Goal: Transaction & Acquisition: Purchase product/service

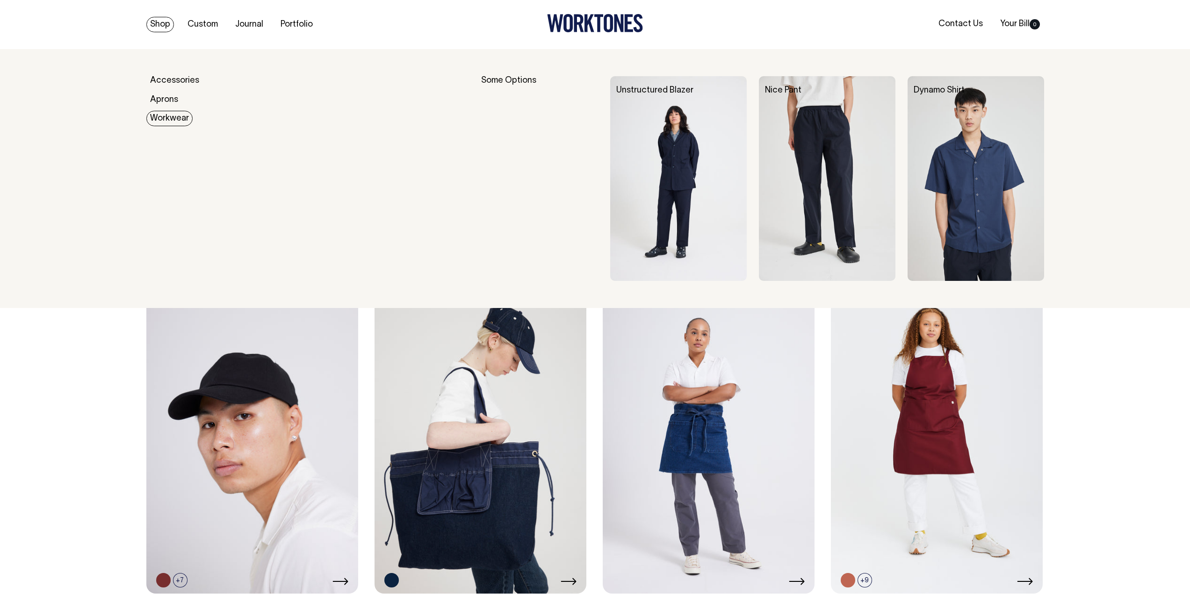
click at [169, 121] on link "Workwear" at bounding box center [169, 118] width 46 height 15
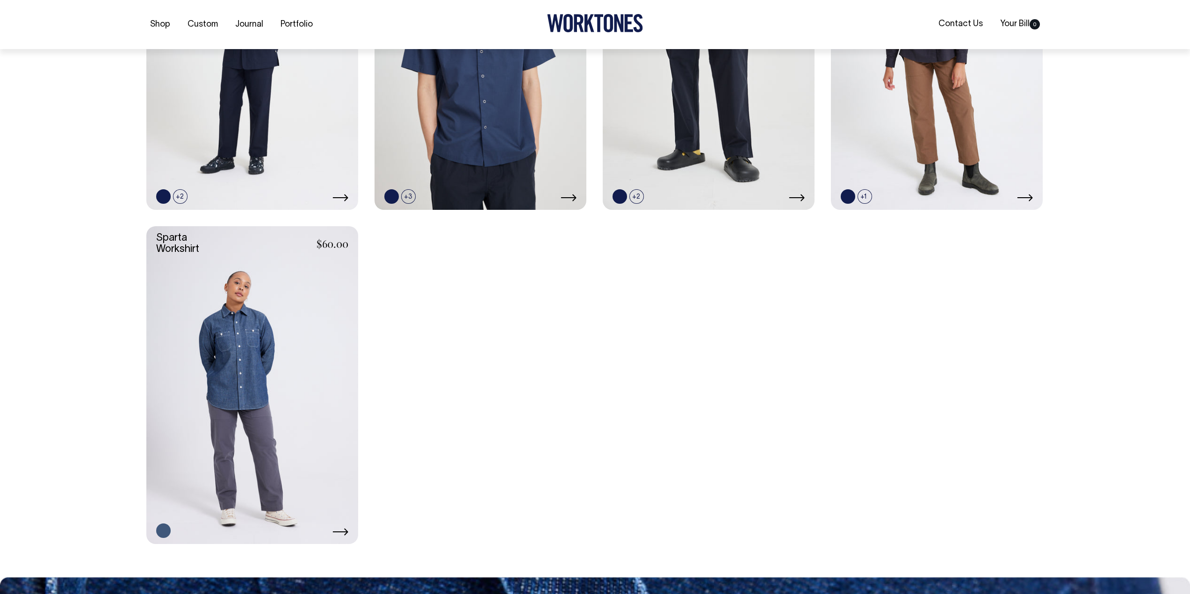
scroll to position [421, 0]
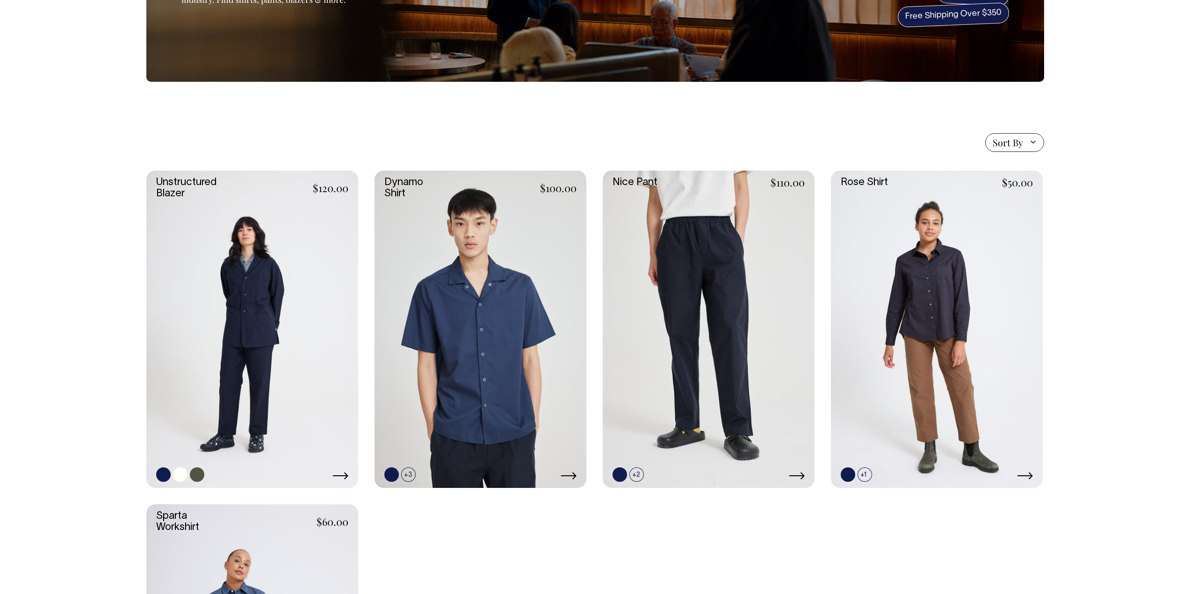
click at [254, 356] on link at bounding box center [252, 330] width 212 height 318
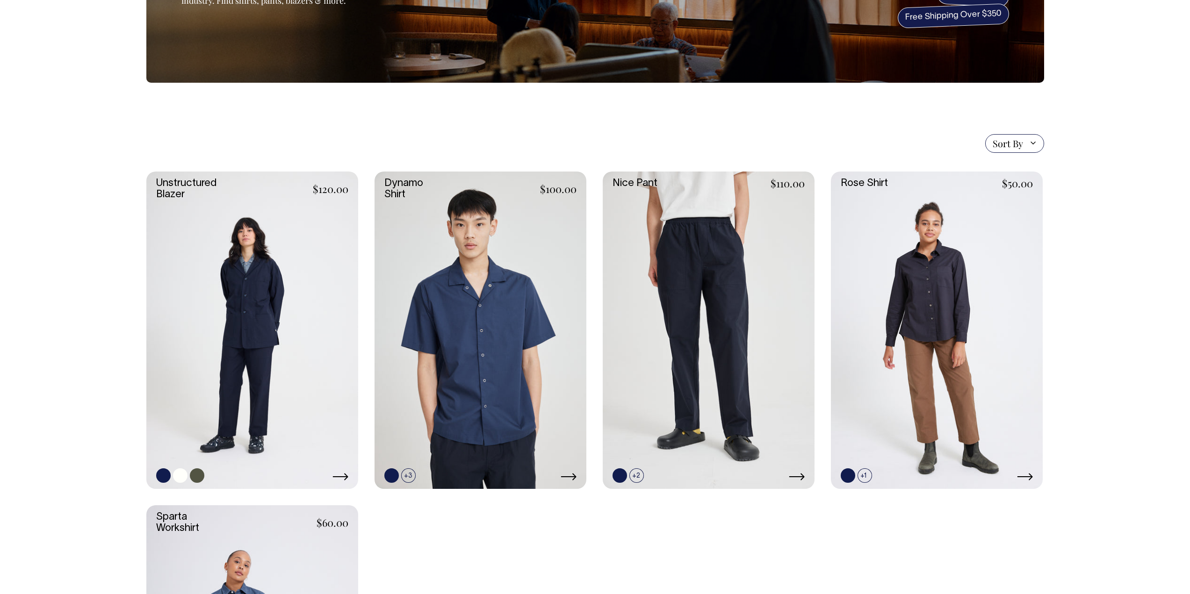
scroll to position [140, 0]
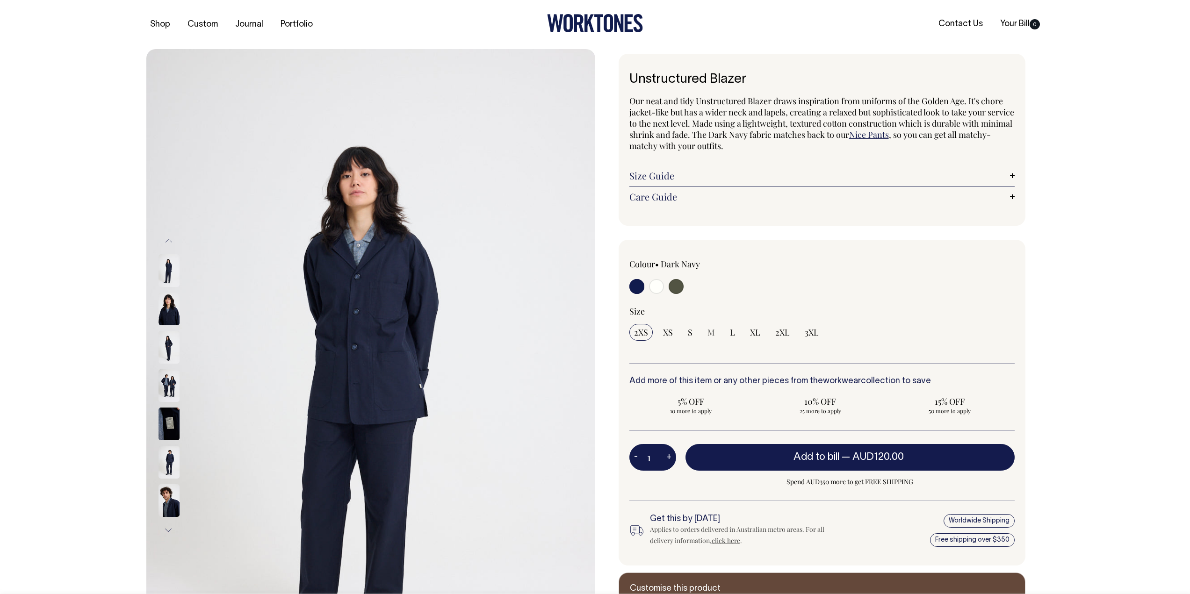
click at [169, 345] on img at bounding box center [168, 347] width 21 height 33
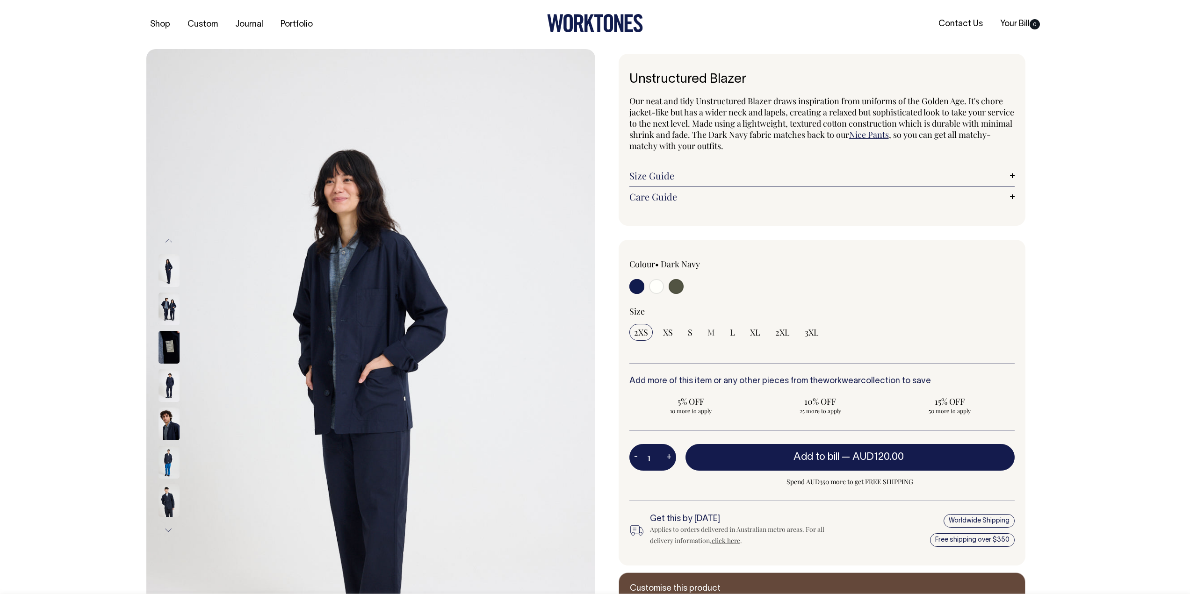
click at [166, 395] on img at bounding box center [168, 385] width 21 height 33
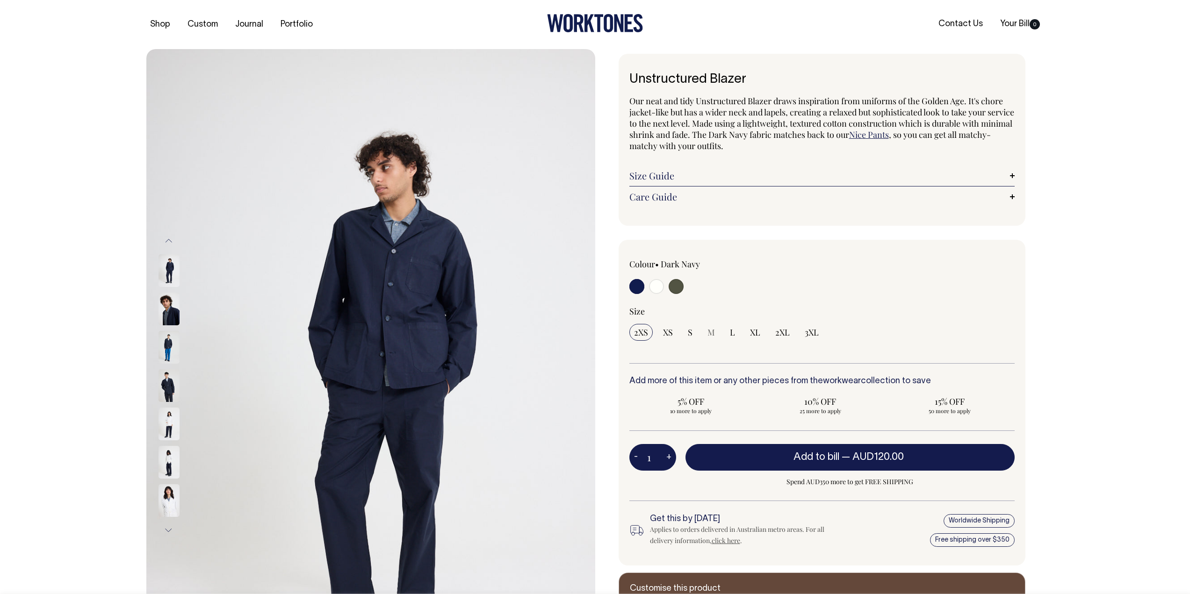
click at [167, 415] on img at bounding box center [168, 424] width 21 height 33
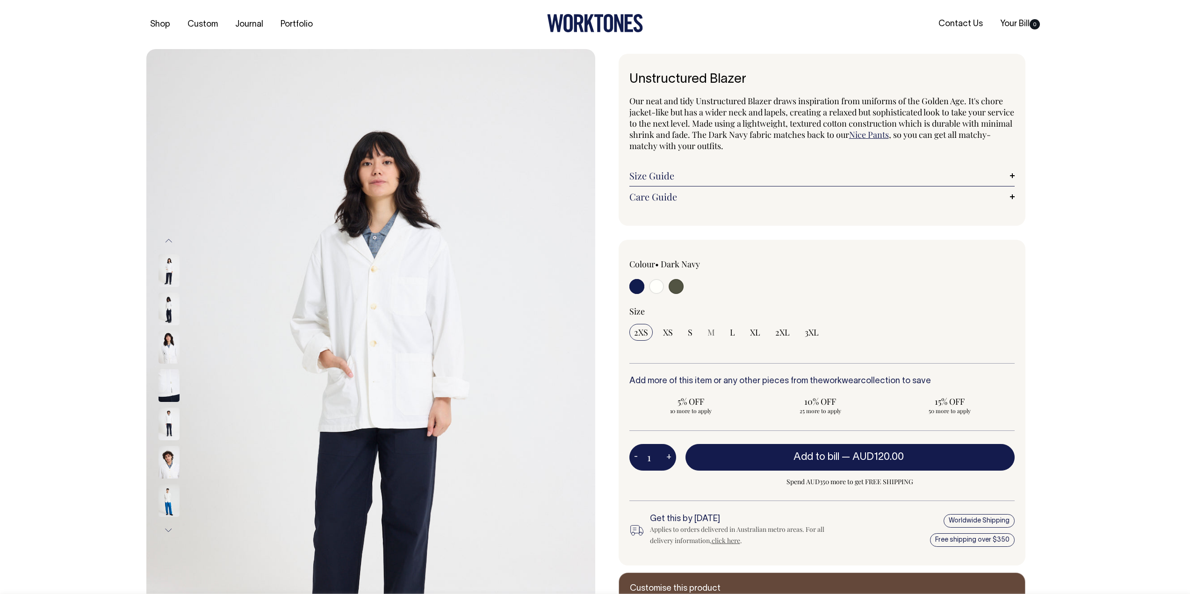
click at [167, 466] on img at bounding box center [168, 462] width 21 height 33
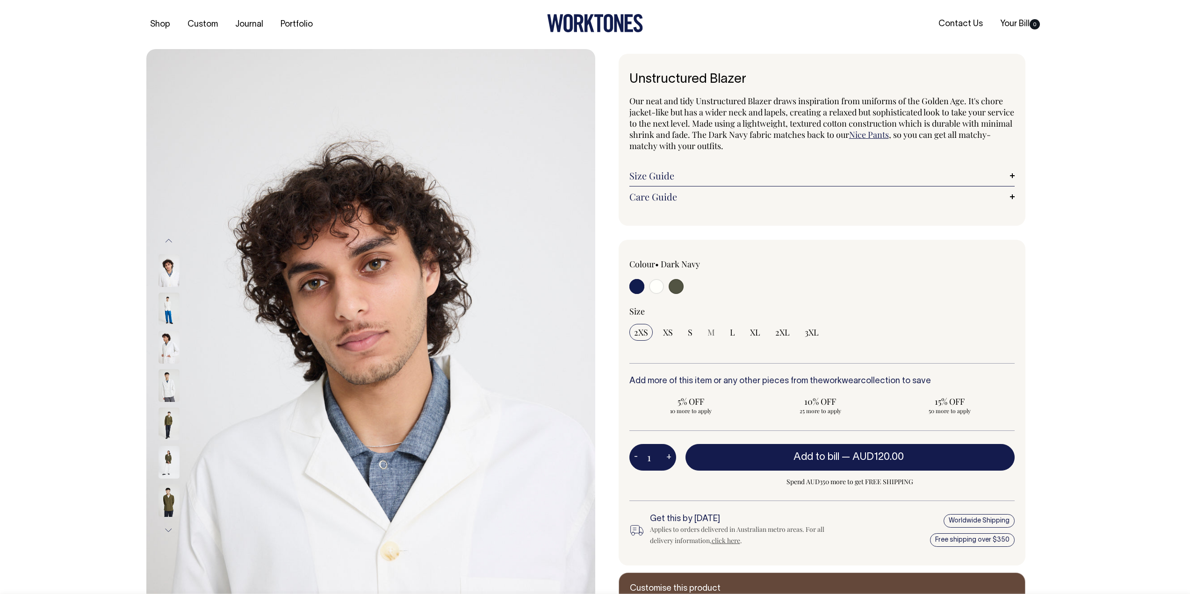
click at [167, 496] on img at bounding box center [168, 500] width 21 height 33
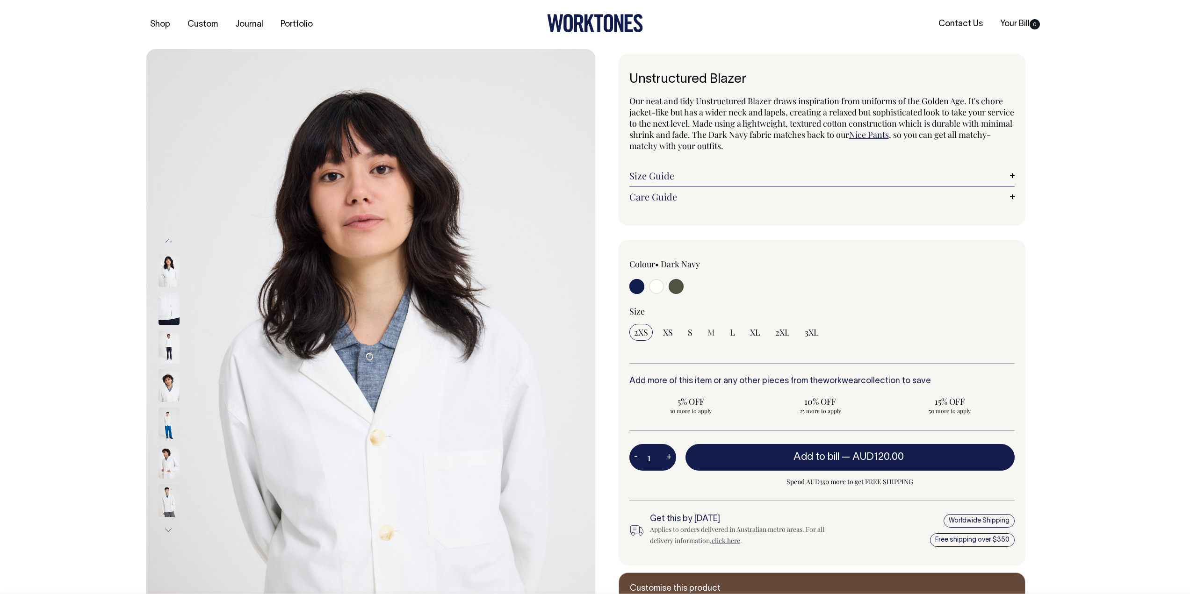
click at [636, 284] on input "radio" at bounding box center [636, 286] width 15 height 15
click at [636, 287] on input "radio" at bounding box center [636, 286] width 15 height 15
click at [681, 287] on input "radio" at bounding box center [675, 286] width 15 height 15
radio input "true"
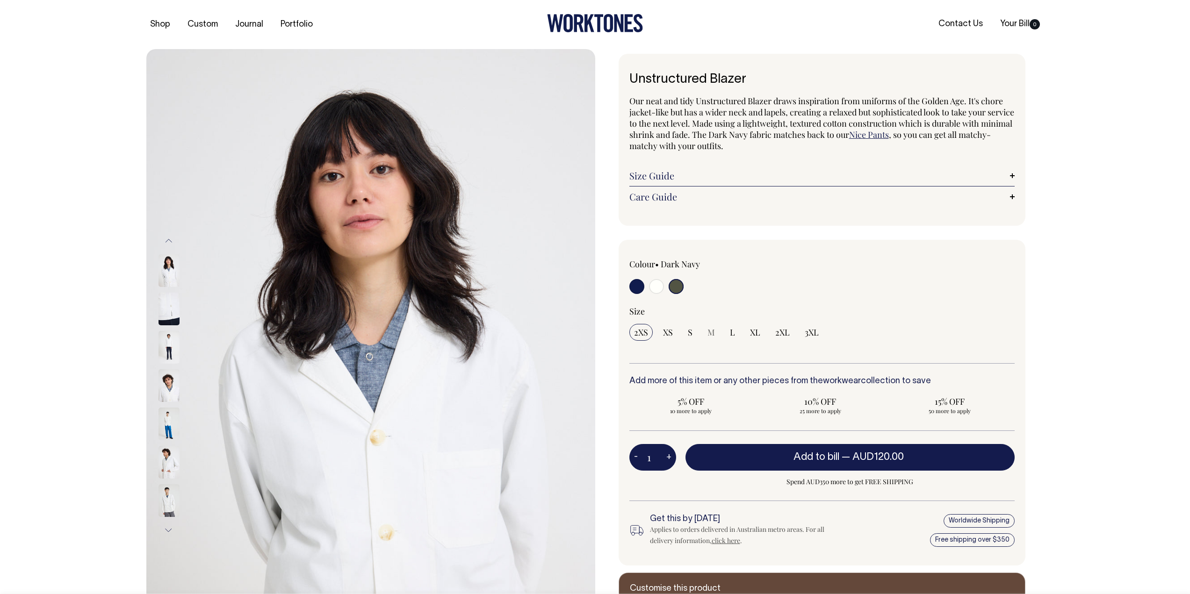
select select "Olive"
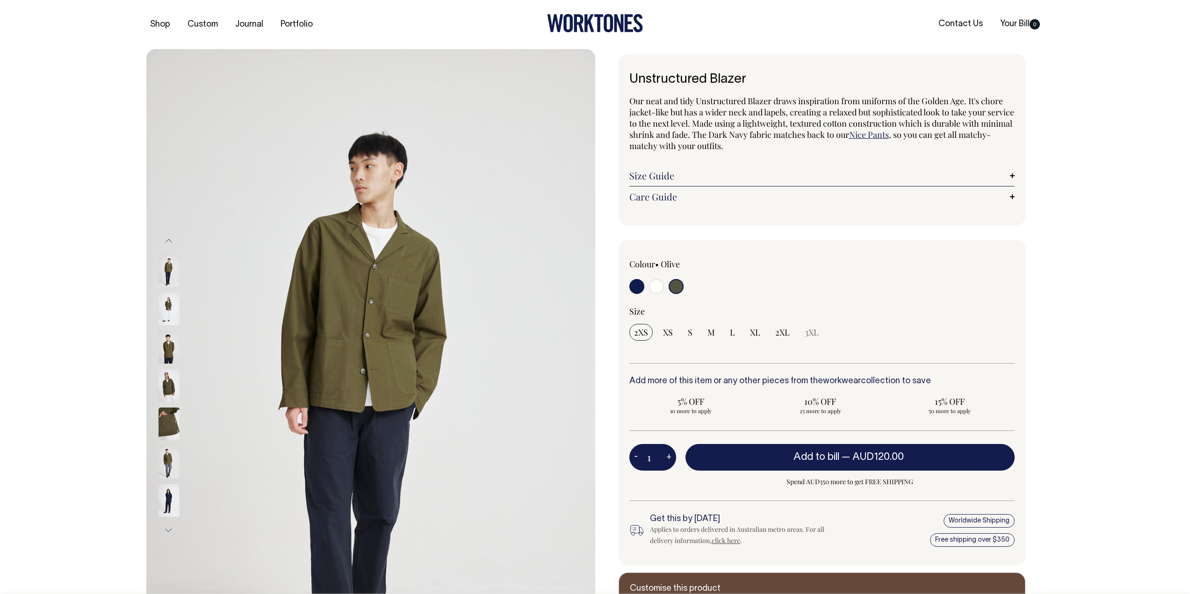
click at [641, 287] on input "radio" at bounding box center [636, 286] width 15 height 15
radio input "true"
select select "Dark Navy"
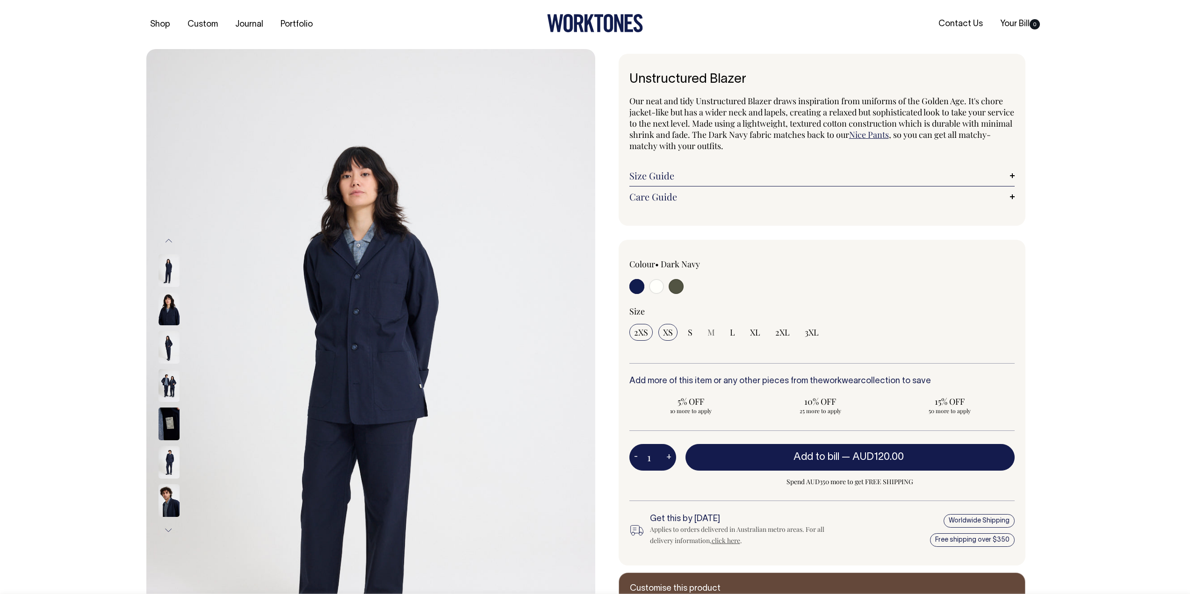
click at [667, 334] on span "XS" at bounding box center [668, 332] width 10 height 11
click at [667, 334] on input "XS" at bounding box center [667, 332] width 19 height 17
radio input "true"
select select "XS"
click at [695, 334] on input "S" at bounding box center [690, 332] width 14 height 17
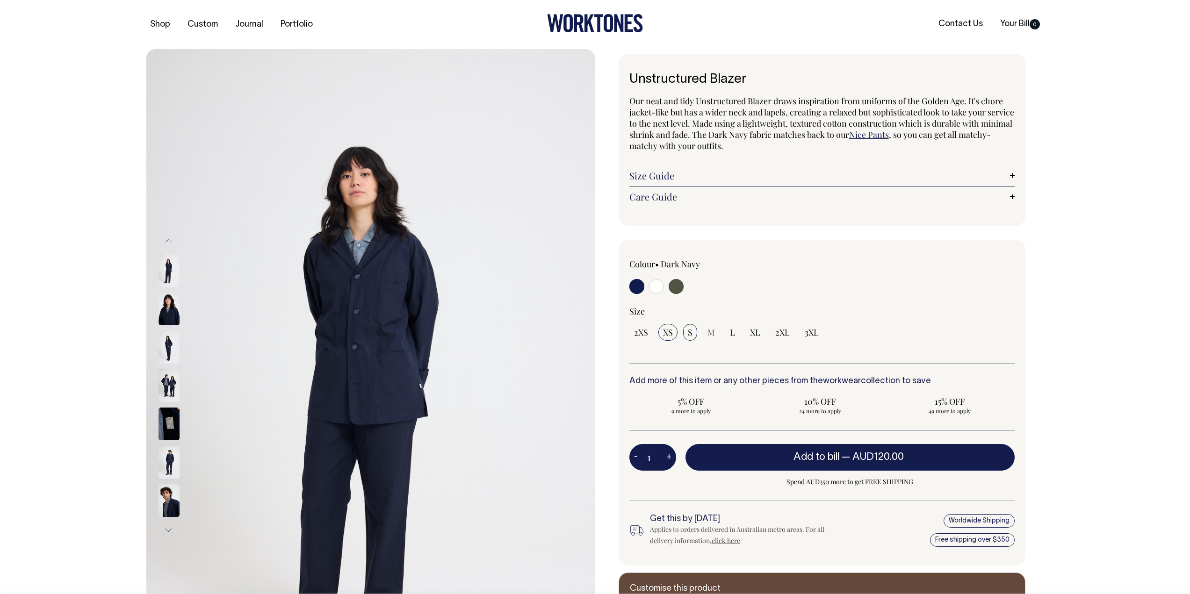
radio input "true"
select select "S"
click at [166, 424] on img at bounding box center [168, 424] width 21 height 33
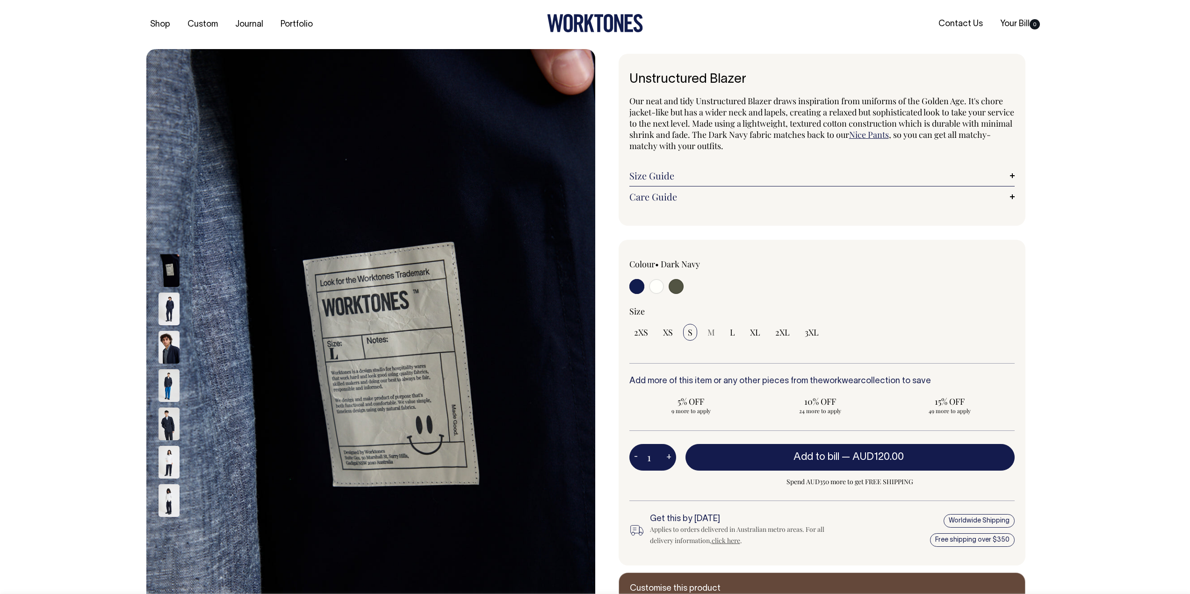
click at [168, 430] on img at bounding box center [168, 424] width 21 height 33
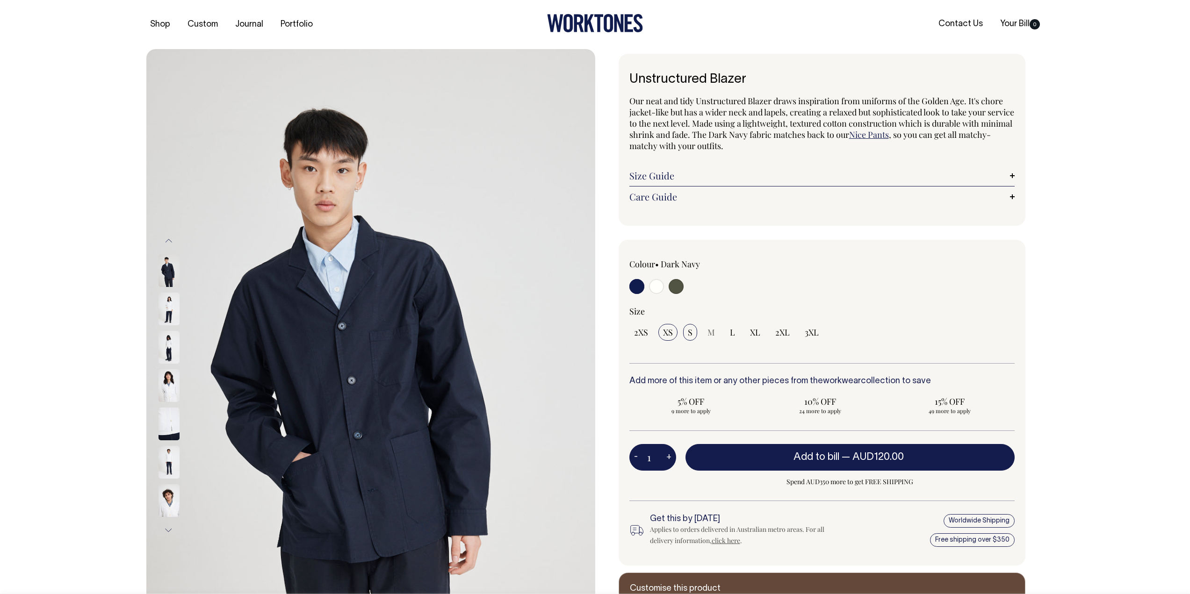
click at [668, 332] on span "XS" at bounding box center [668, 332] width 10 height 11
click at [668, 332] on input "XS" at bounding box center [667, 332] width 19 height 17
radio input "true"
select select "XS"
click at [776, 461] on button "Add to bill — AUD120.00" at bounding box center [849, 457] width 329 height 26
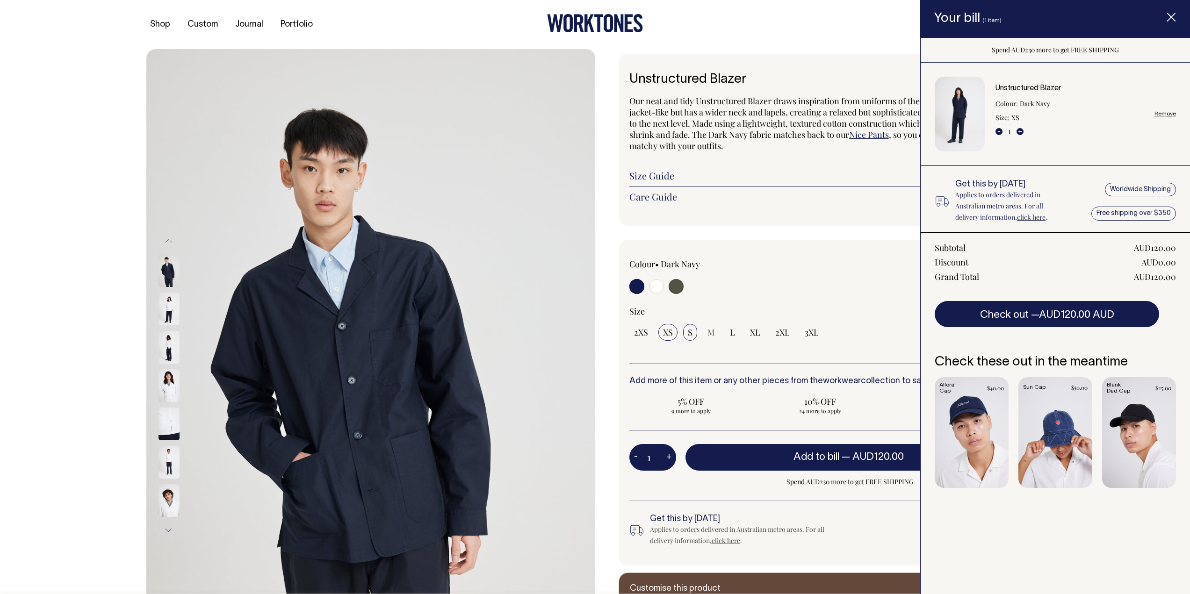
click at [689, 333] on span "S" at bounding box center [690, 332] width 5 height 11
click at [689, 333] on input "S" at bounding box center [690, 332] width 14 height 17
radio input "true"
select select "S"
click at [772, 460] on button "Add to bill — AUD120.00" at bounding box center [849, 457] width 329 height 26
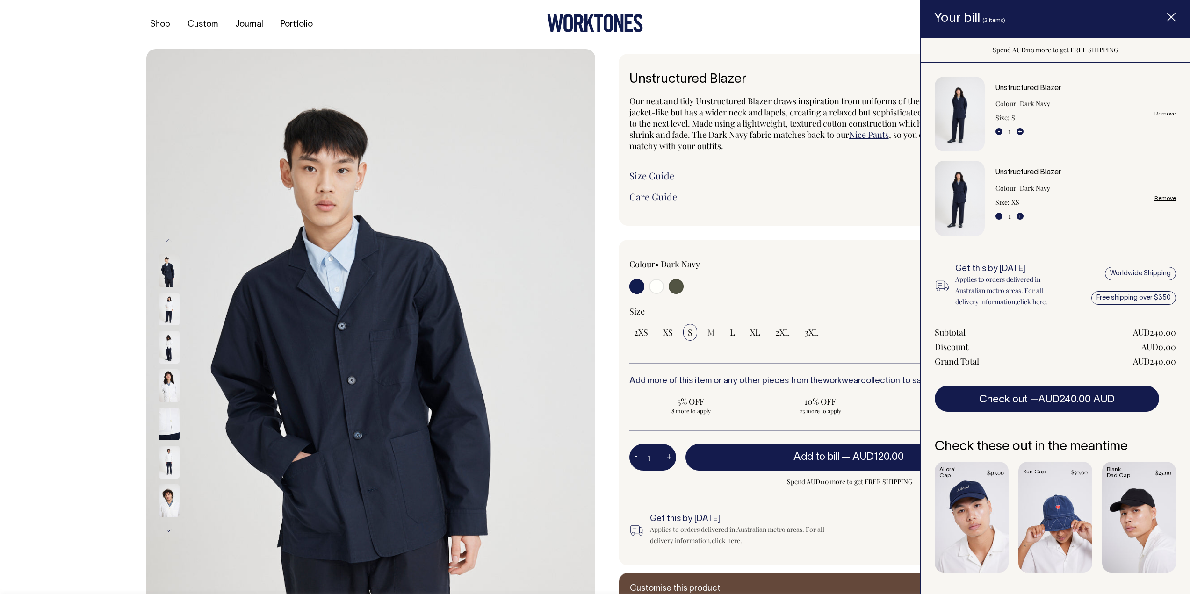
click at [768, 37] on div "Shop Custom Journal Portfolio Contact Us Your Bill 2" at bounding box center [595, 24] width 926 height 49
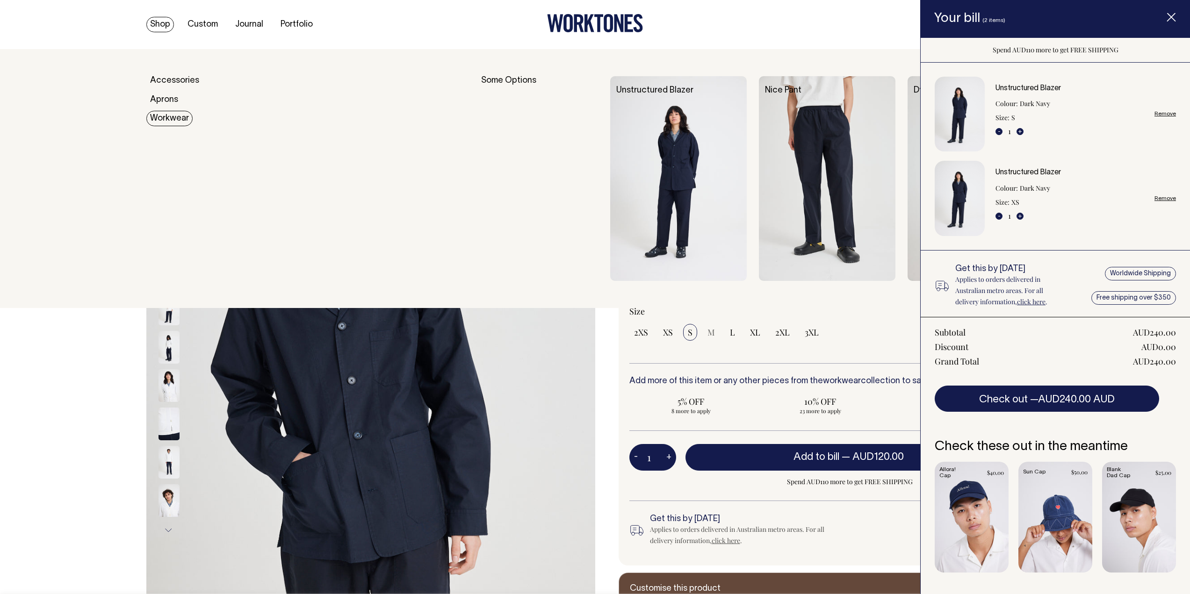
click at [165, 122] on link "Workwear" at bounding box center [169, 118] width 46 height 15
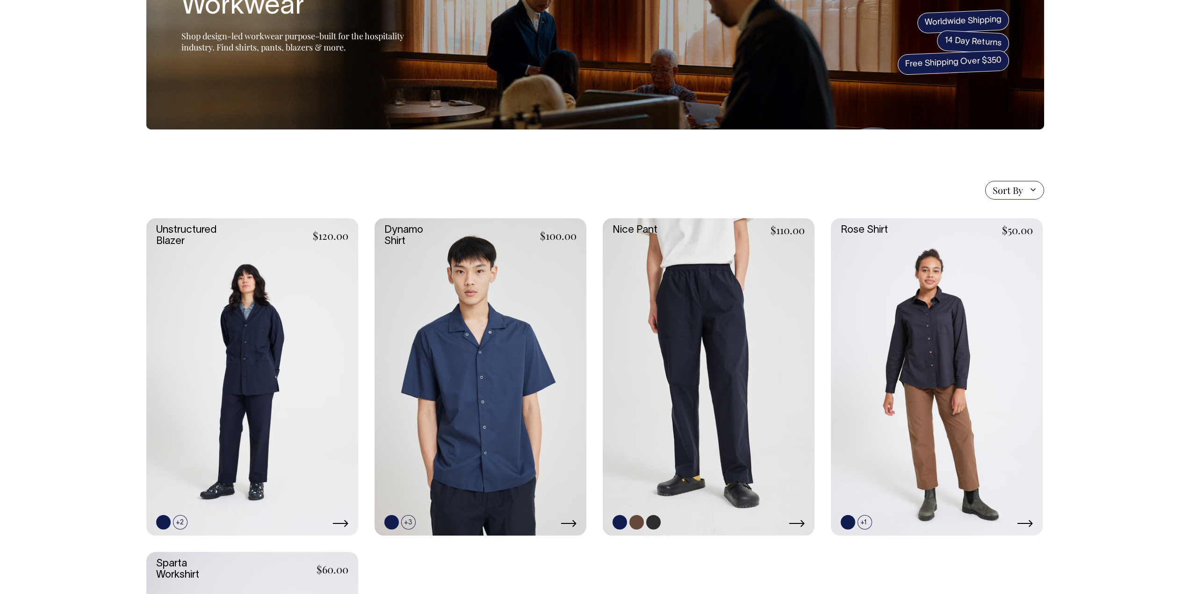
click at [736, 342] on link at bounding box center [709, 377] width 212 height 318
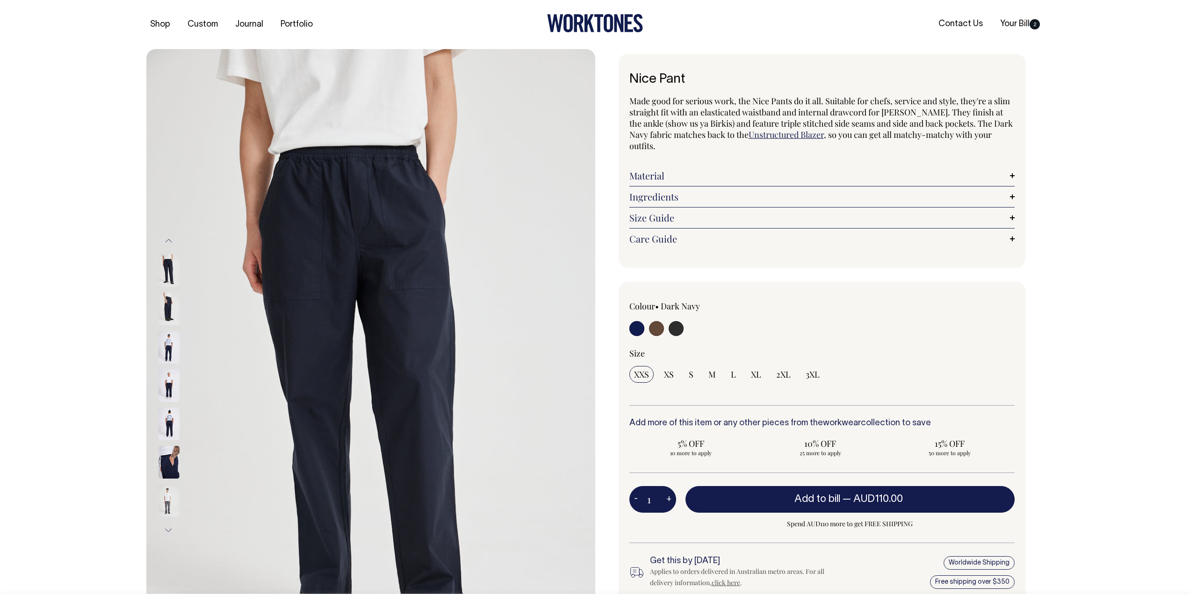
click at [166, 306] on img at bounding box center [168, 309] width 21 height 33
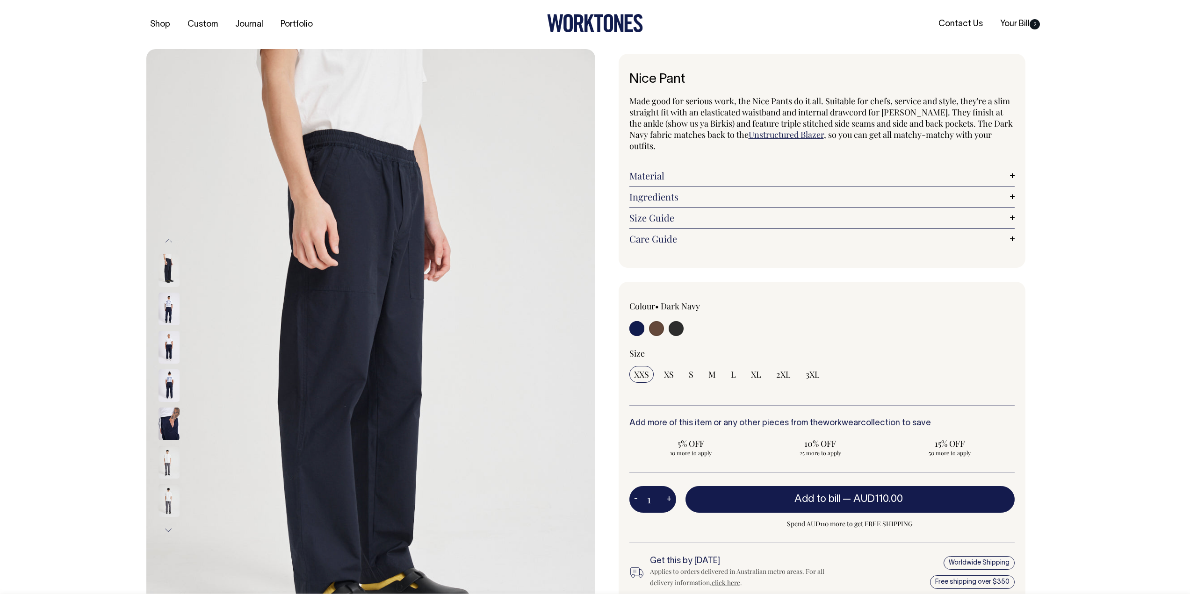
click at [171, 430] on img at bounding box center [168, 424] width 21 height 33
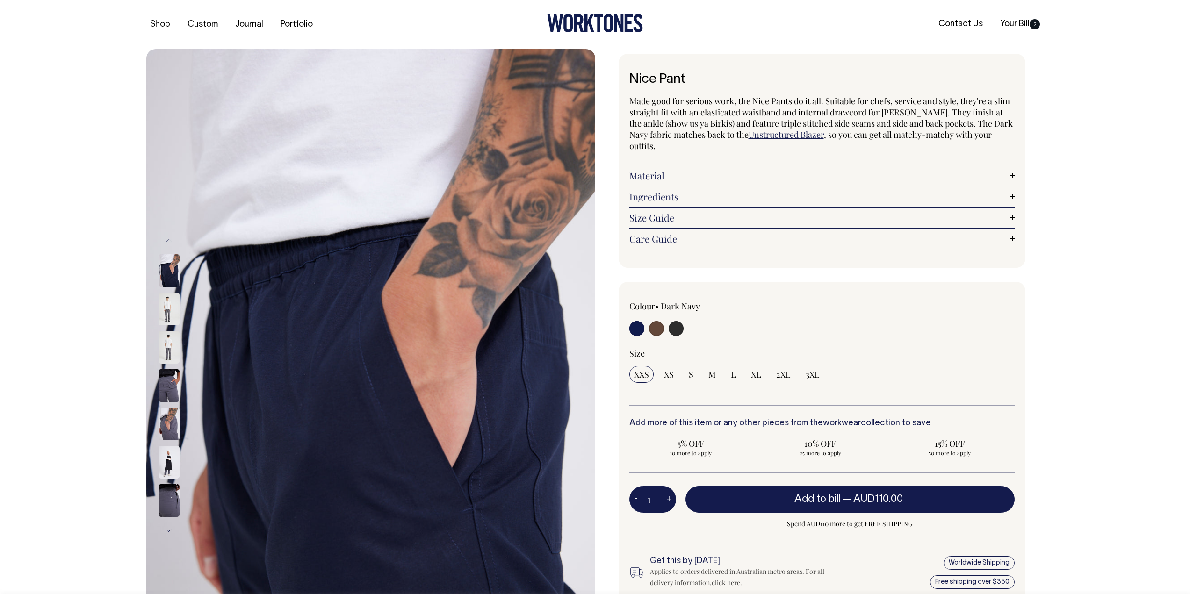
click at [165, 472] on img at bounding box center [168, 462] width 21 height 33
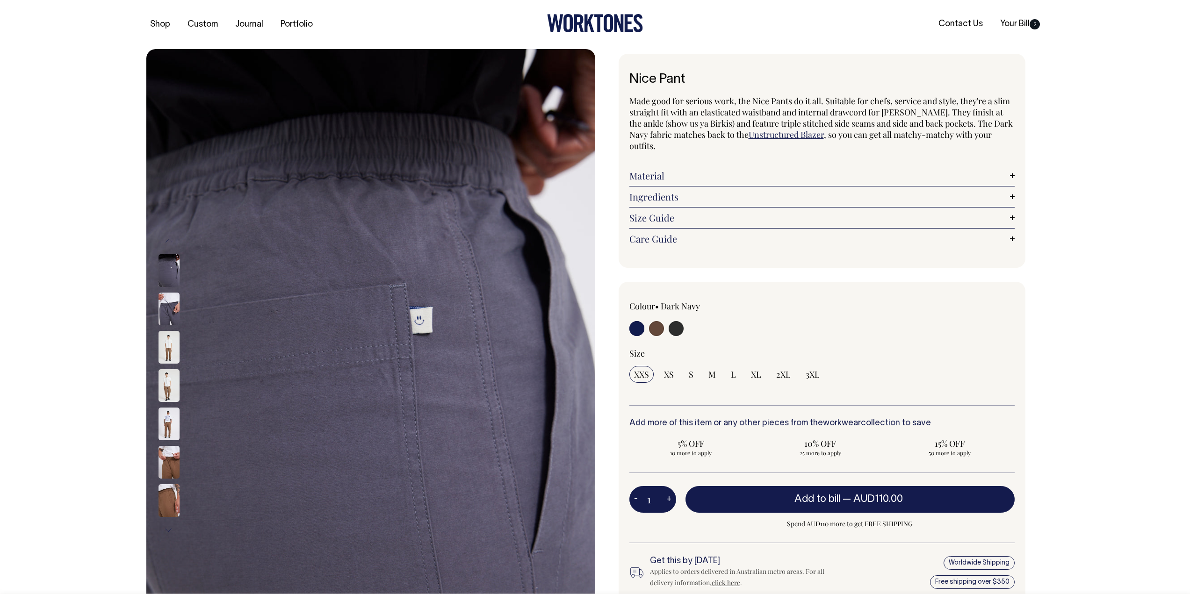
click at [177, 465] on img at bounding box center [168, 462] width 21 height 33
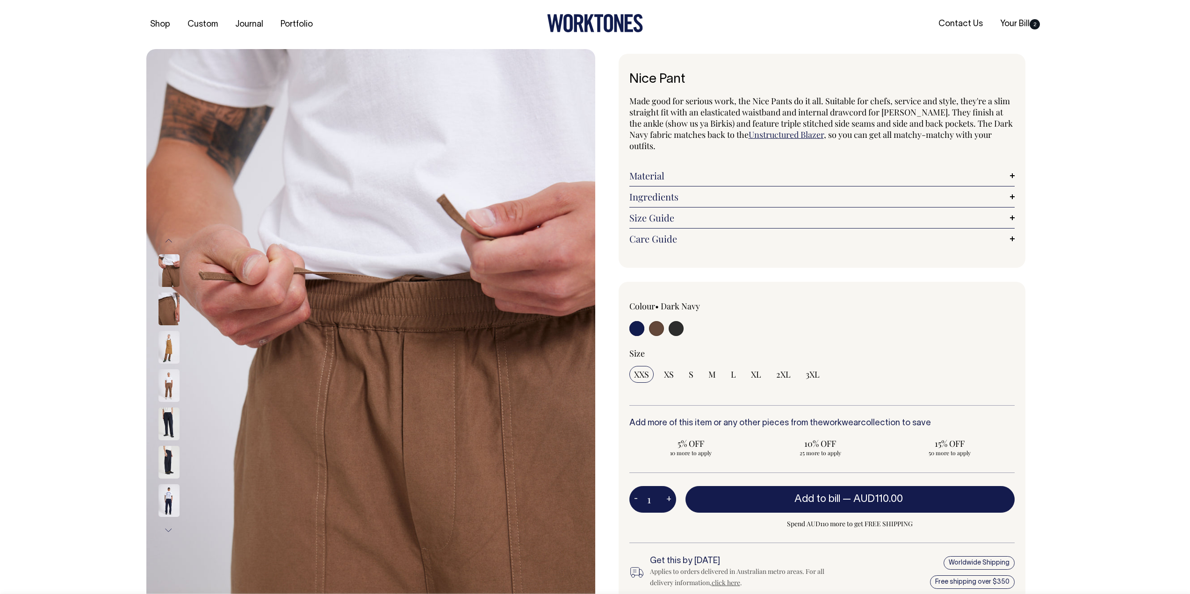
click at [170, 503] on img at bounding box center [168, 500] width 21 height 33
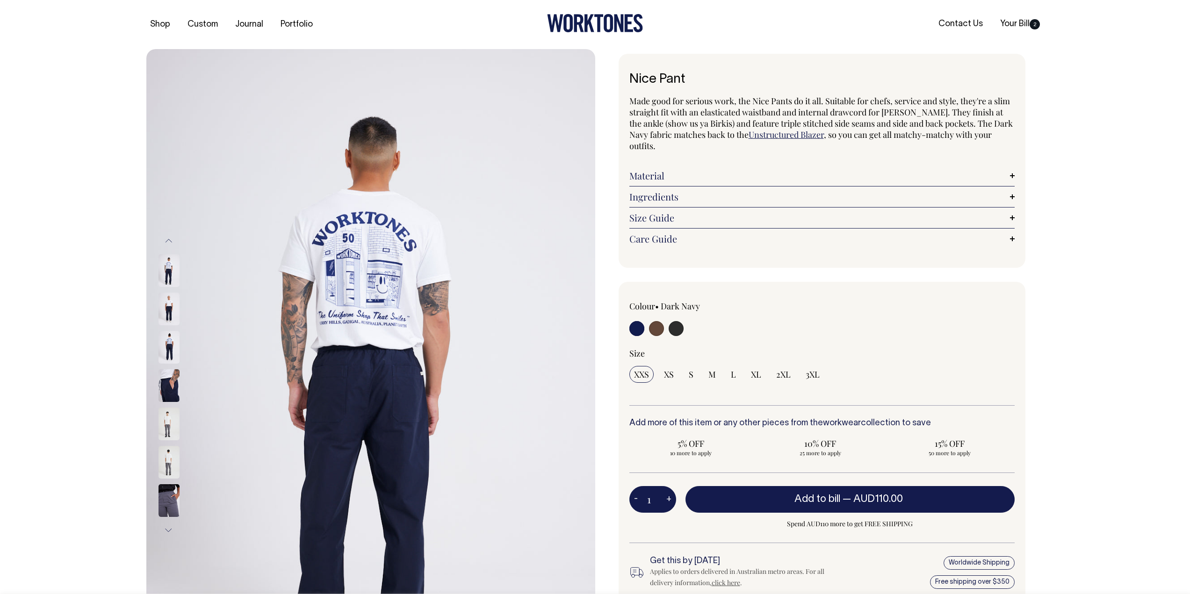
click at [168, 308] on img at bounding box center [168, 309] width 21 height 33
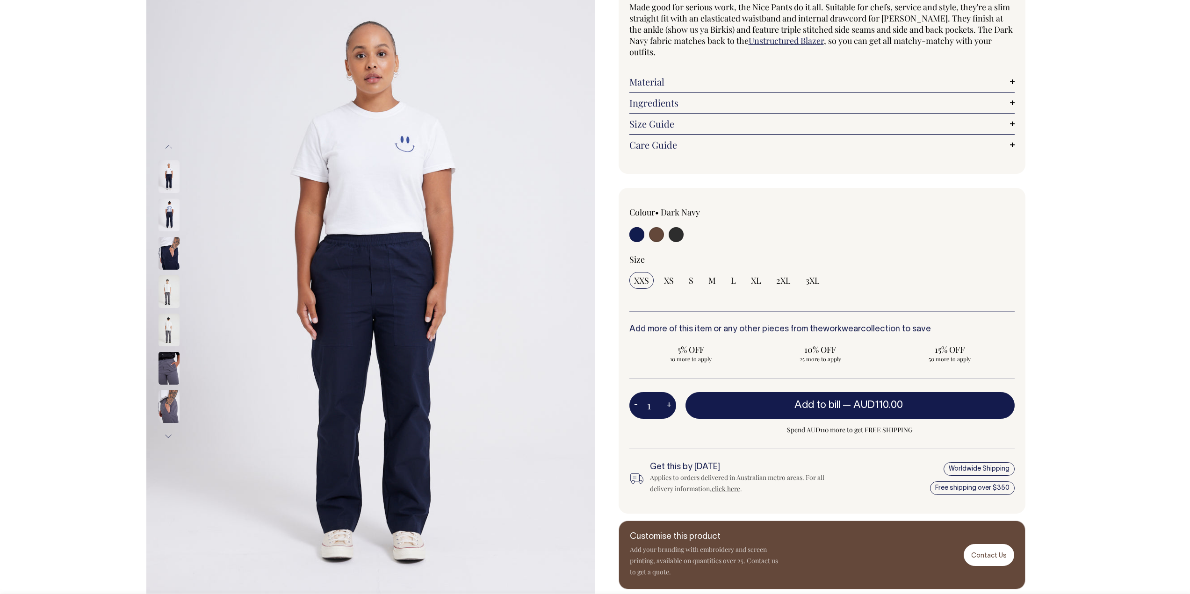
scroll to position [93, 0]
click at [1116, 298] on div "Next" at bounding box center [595, 292] width 1190 height 673
